Goal: Navigation & Orientation: Go to known website

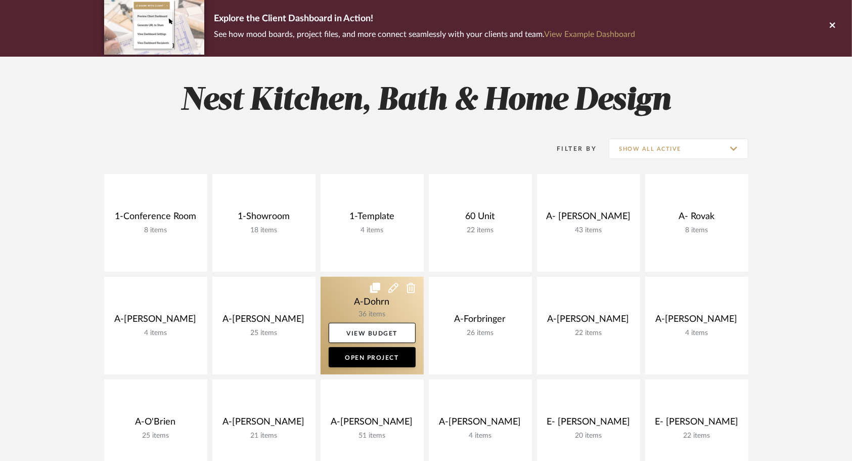
scroll to position [101, 0]
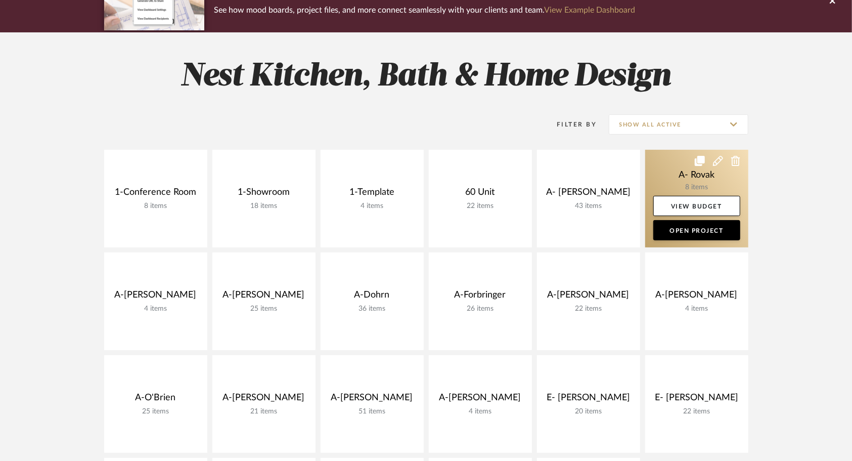
click at [675, 175] on link at bounding box center [696, 199] width 103 height 98
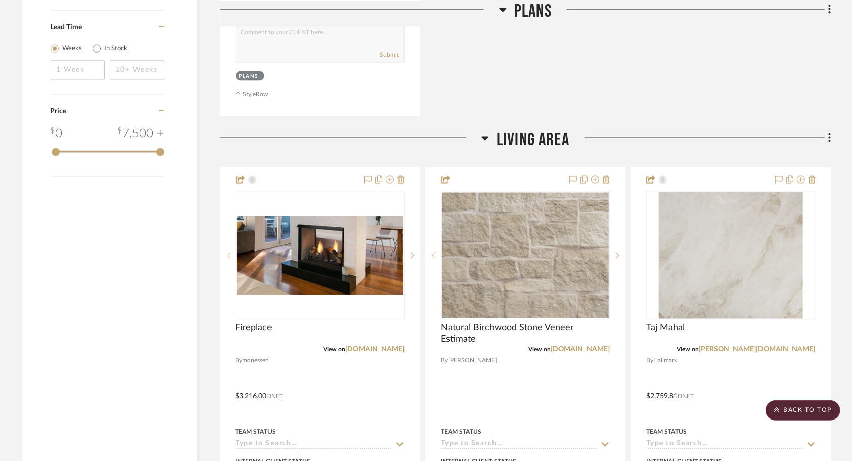
scroll to position [1163, 0]
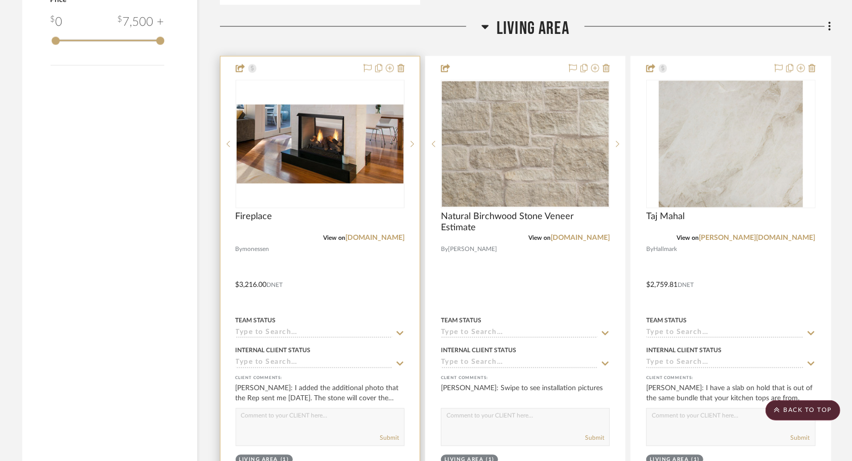
click at [342, 265] on div at bounding box center [319, 278] width 199 height 442
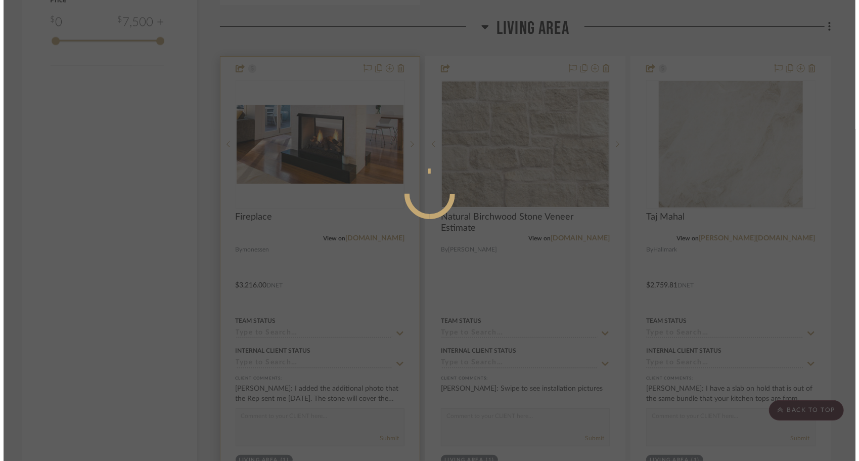
scroll to position [0, 0]
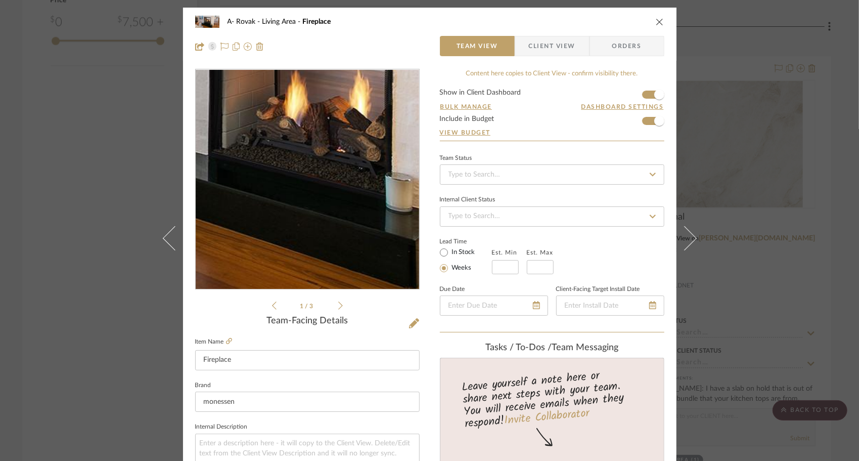
click at [307, 216] on img "0" at bounding box center [307, 179] width 223 height 106
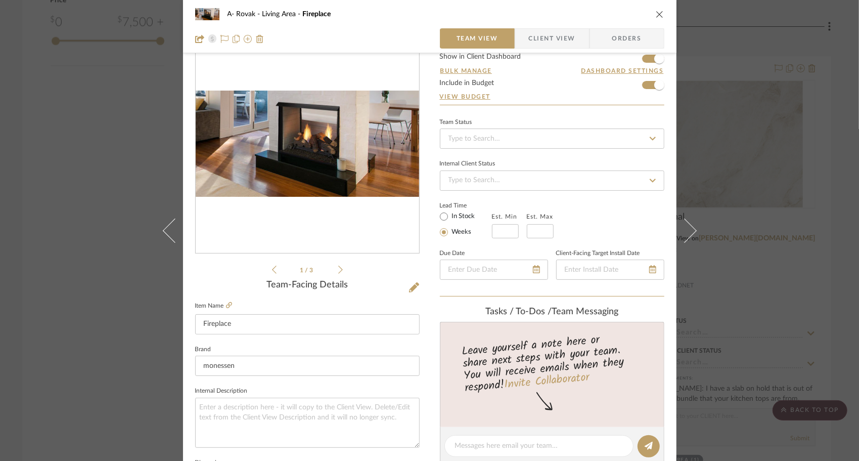
scroll to position [51, 0]
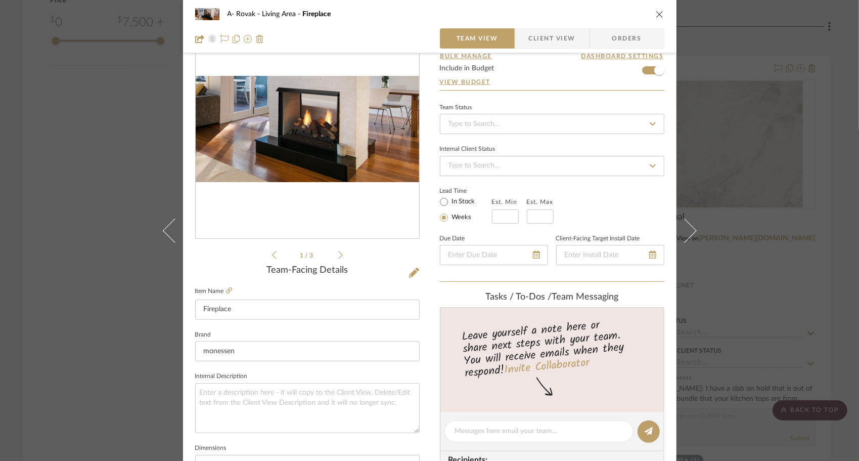
click at [340, 253] on div "1 / 3" at bounding box center [307, 139] width 224 height 243
click at [338, 253] on icon at bounding box center [340, 254] width 5 height 9
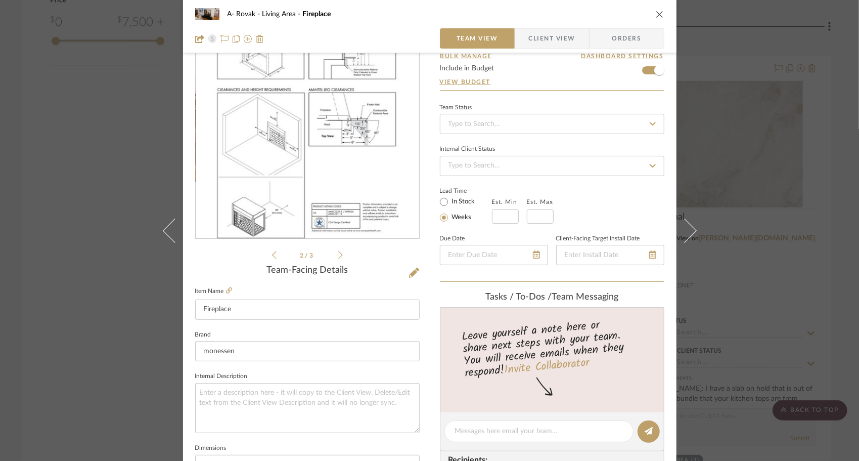
click at [288, 168] on img "1" at bounding box center [306, 128] width 191 height 219
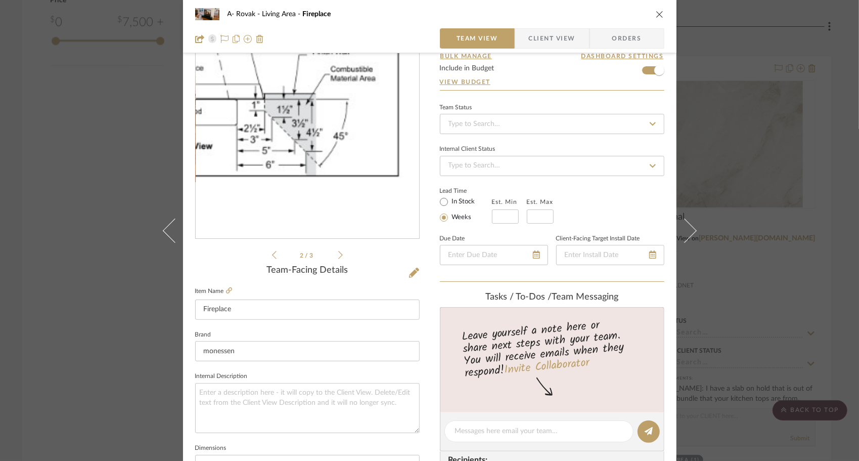
click at [391, 130] on img "1" at bounding box center [306, 128] width 191 height 219
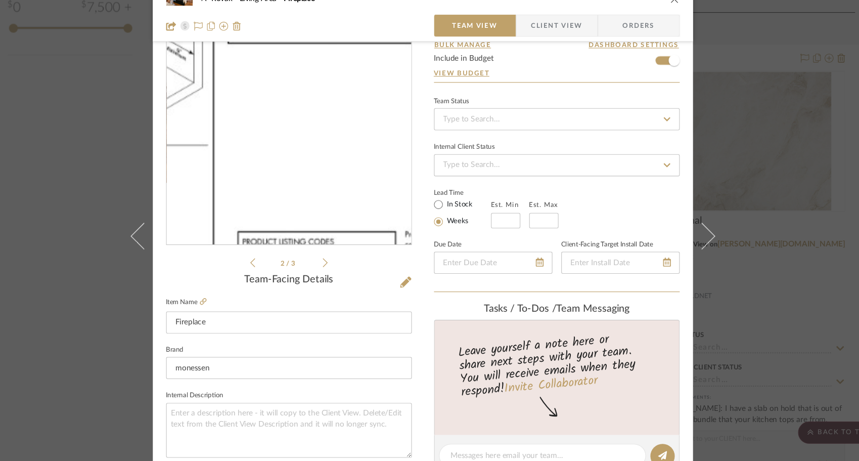
click at [324, 170] on img "1" at bounding box center [306, 128] width 191 height 219
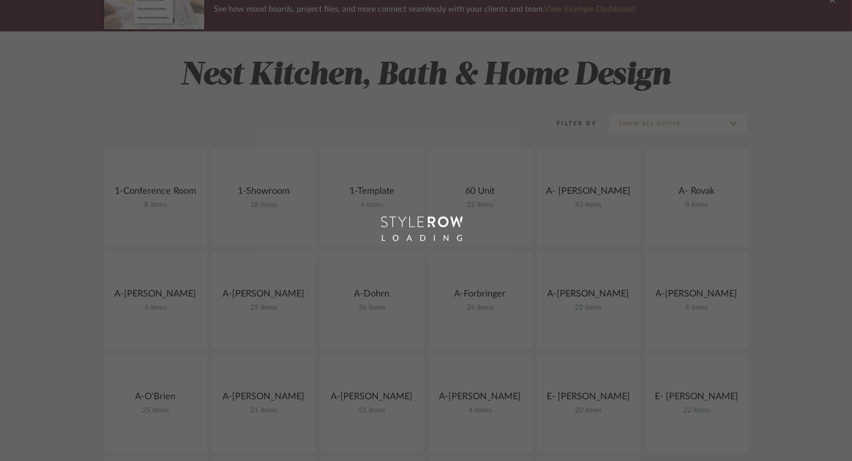
scroll to position [101, 0]
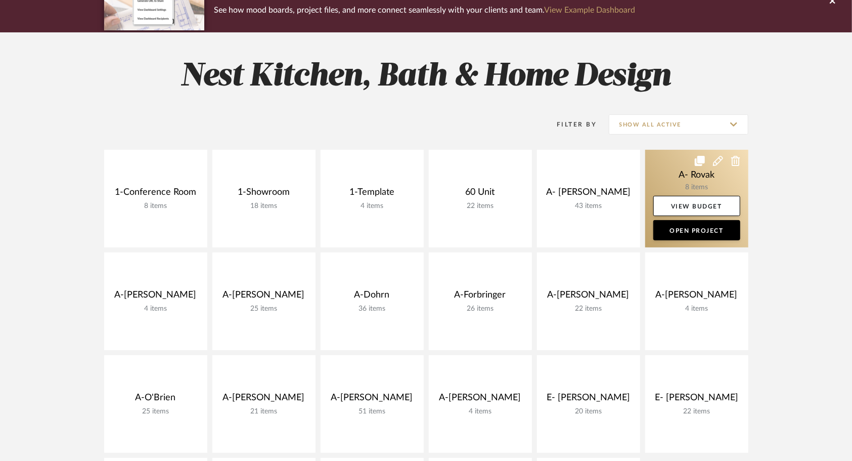
click at [653, 163] on link at bounding box center [696, 199] width 103 height 98
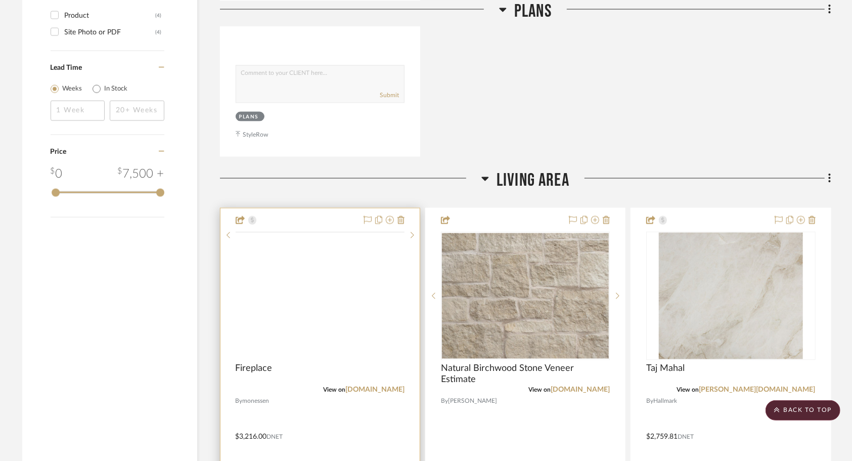
scroll to position [1163, 0]
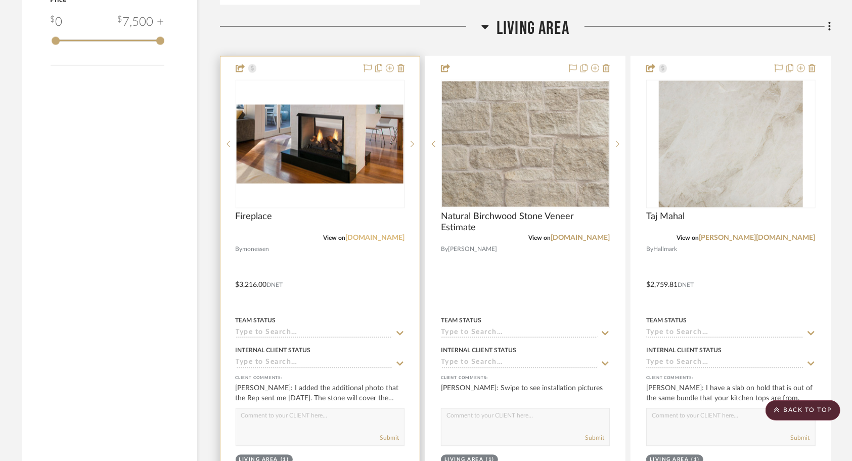
click at [365, 240] on link "[DOMAIN_NAME]" at bounding box center [374, 238] width 59 height 7
